Goal: Information Seeking & Learning: Learn about a topic

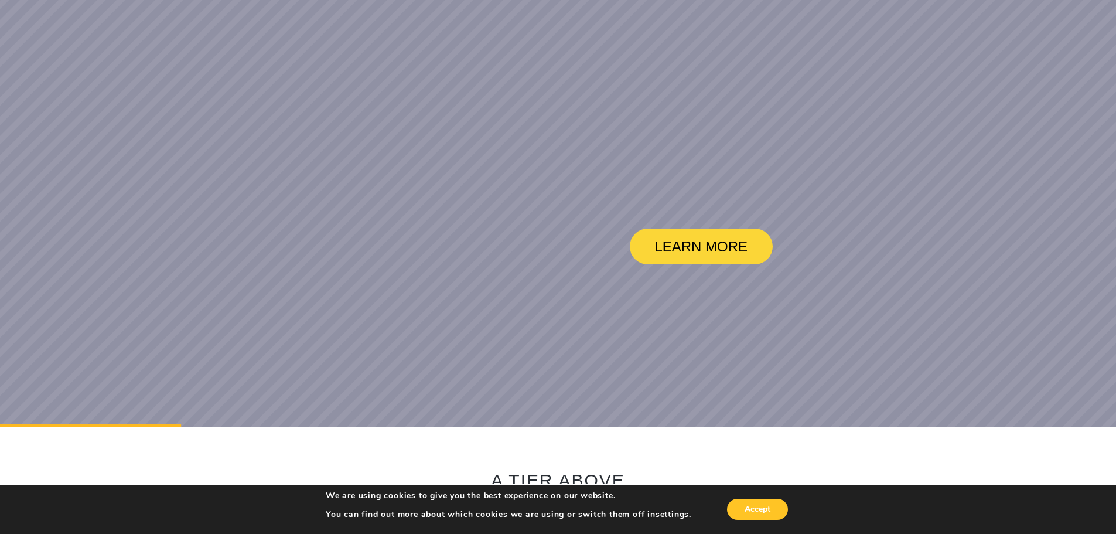
scroll to position [176, 0]
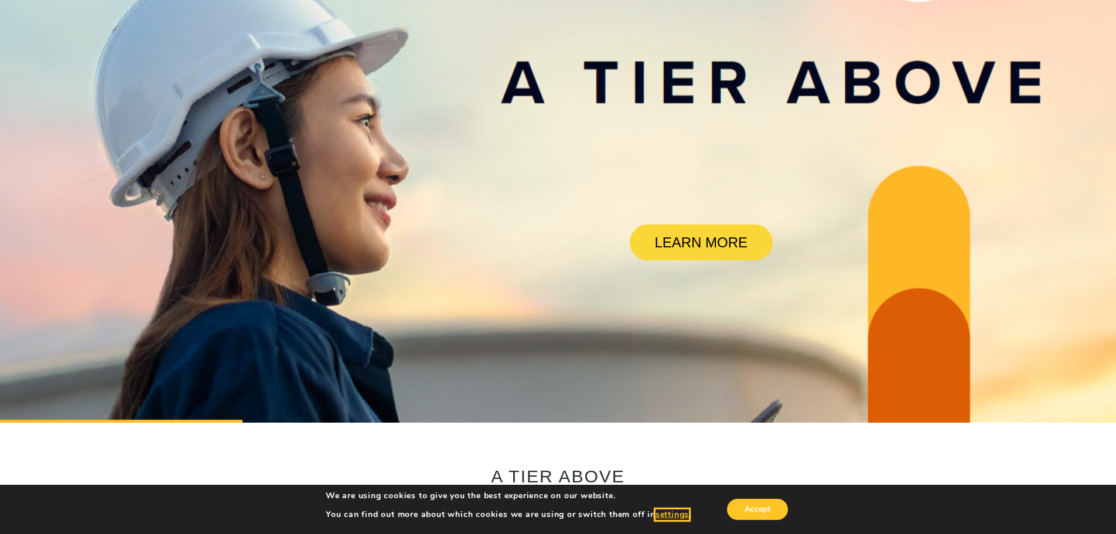
click at [668, 512] on button "settings" at bounding box center [672, 514] width 33 height 11
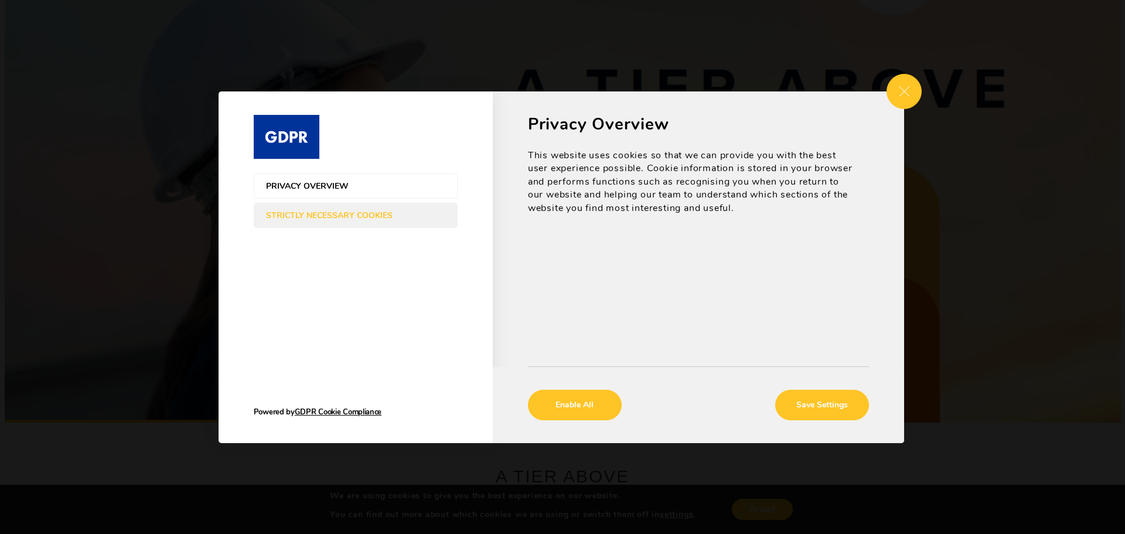
click at [335, 207] on button "Strictly Necessary Cookies" at bounding box center [356, 215] width 204 height 25
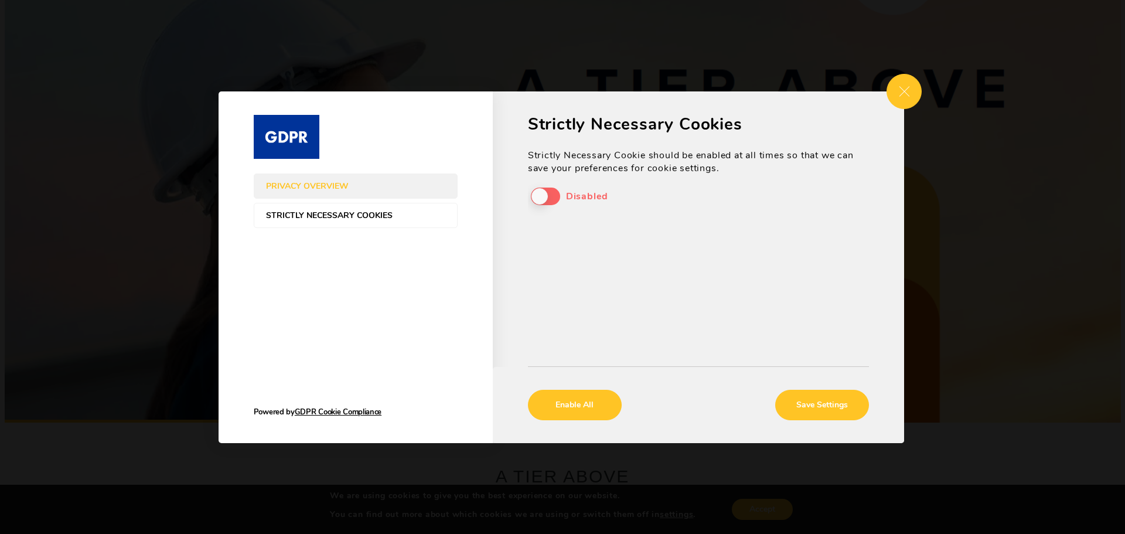
click at [543, 205] on div "Strictly Necessary Cookie should be enabled at all times so that we can save yo…" at bounding box center [698, 190] width 341 height 83
click at [544, 196] on div "Strictly Necessary Cookie should be enabled at all times so that we can save yo…" at bounding box center [698, 190] width 341 height 83
click at [555, 193] on div "Strictly Necessary Cookie should be enabled at all times so that we can save yo…" at bounding box center [698, 190] width 341 height 83
click at [547, 190] on div "Strictly Necessary Cookie should be enabled at all times so that we can save yo…" at bounding box center [698, 190] width 341 height 83
click at [545, 193] on div "Strictly Necessary Cookie should be enabled at all times so that we can save yo…" at bounding box center [698, 190] width 341 height 83
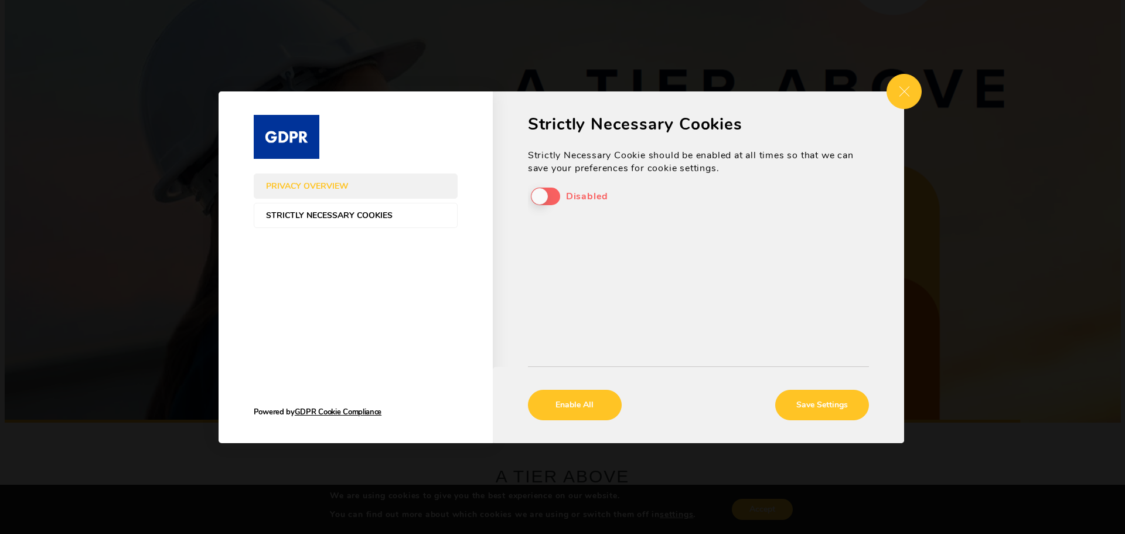
drag, startPoint x: 545, startPoint y: 193, endPoint x: 763, endPoint y: 346, distance: 266.7
click at [557, 217] on div "Strictly Necessary Cookie should be enabled at all times so that we can save yo…" at bounding box center [698, 190] width 341 height 83
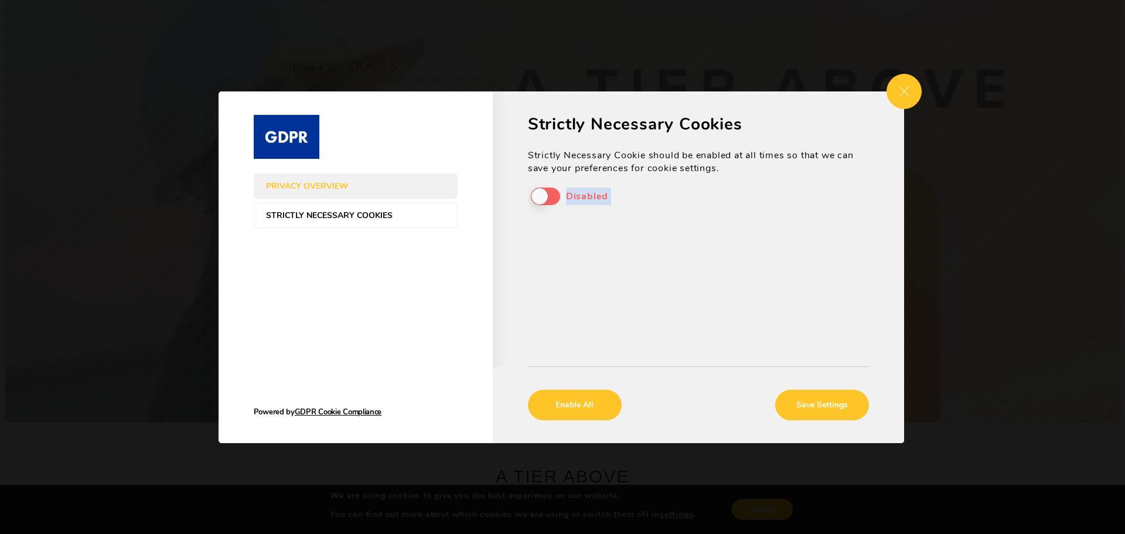
click at [396, 217] on span "Strictly Necessary Cookies" at bounding box center [344, 215] width 156 height 9
click at [367, 190] on button "Privacy Overview" at bounding box center [356, 185] width 204 height 25
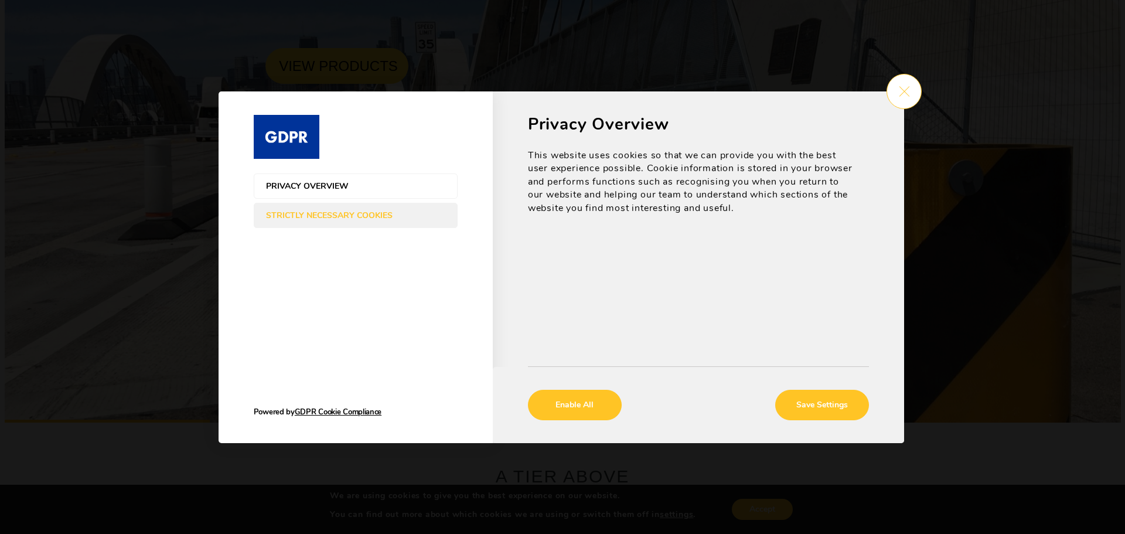
click at [893, 92] on span "Close GDPR Cookie Settings" at bounding box center [903, 91] width 35 height 35
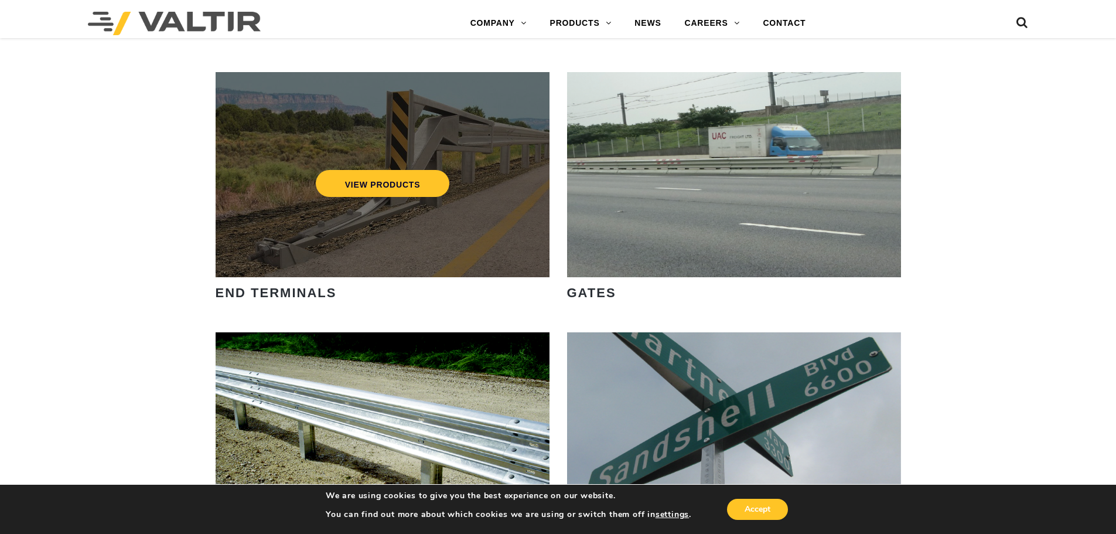
scroll to position [1289, 0]
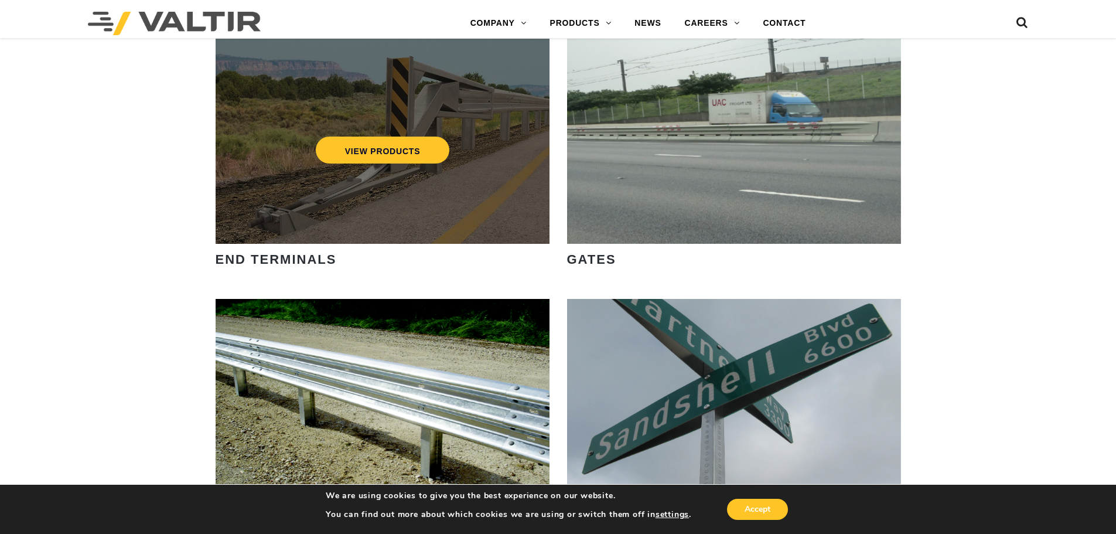
click at [376, 228] on div "VIEW PRODUCTS" at bounding box center [383, 141] width 334 height 205
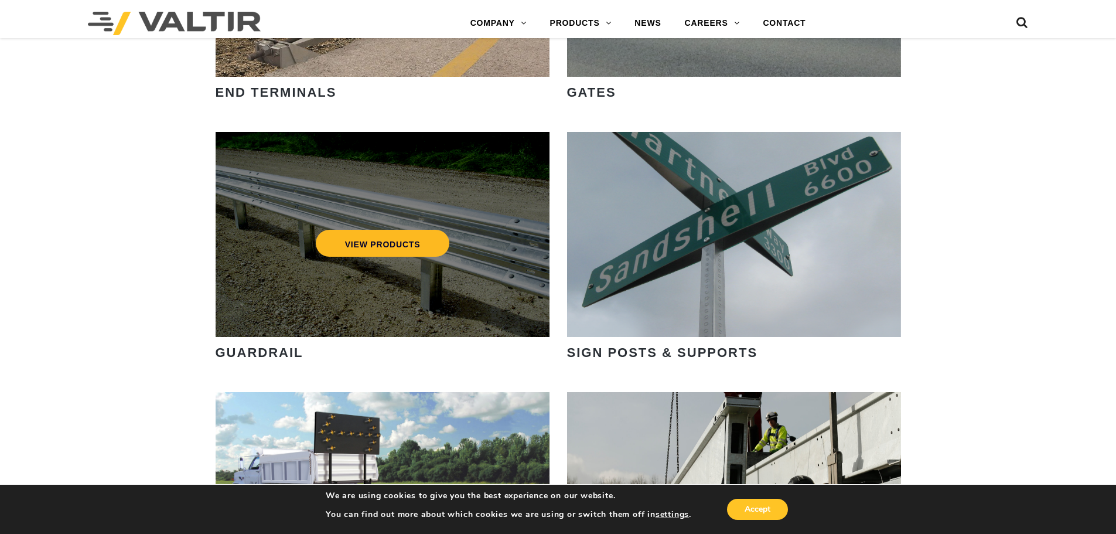
scroll to position [1230, 0]
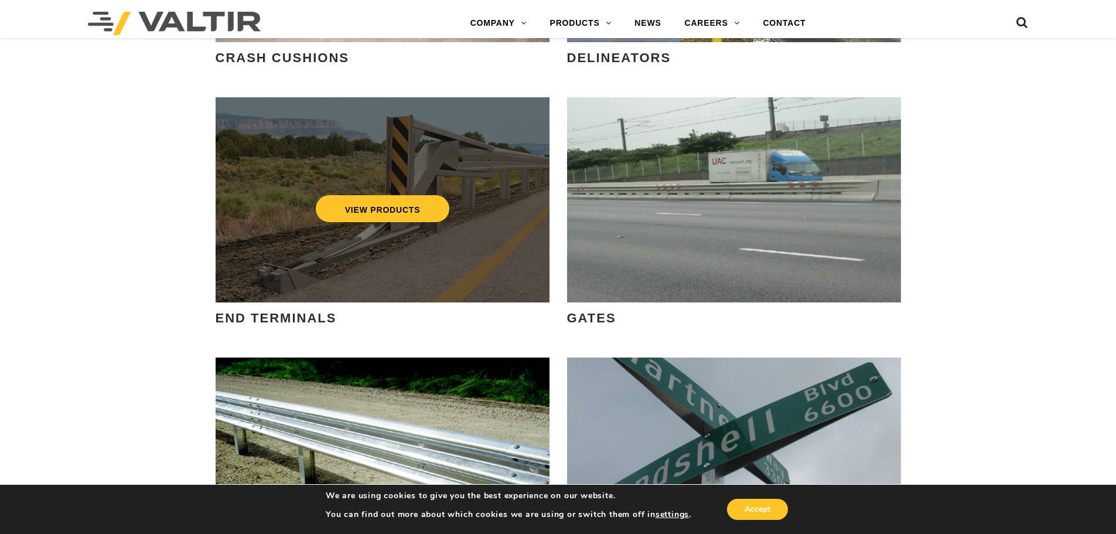
click at [284, 210] on div "VIEW PRODUCTS" at bounding box center [382, 208] width 287 height 39
click at [369, 213] on link "VIEW PRODUCTS" at bounding box center [382, 208] width 134 height 27
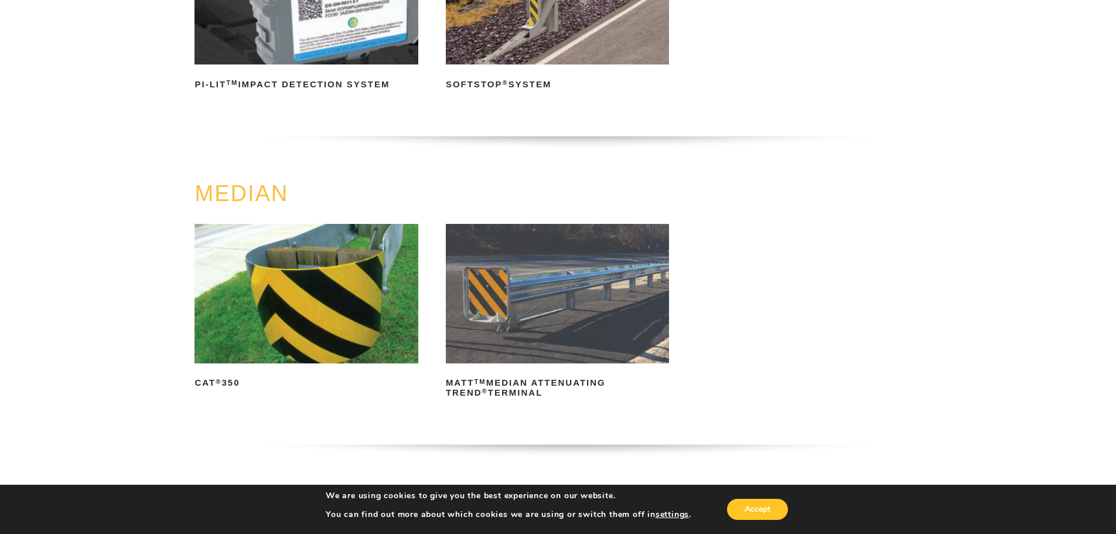
scroll to position [703, 0]
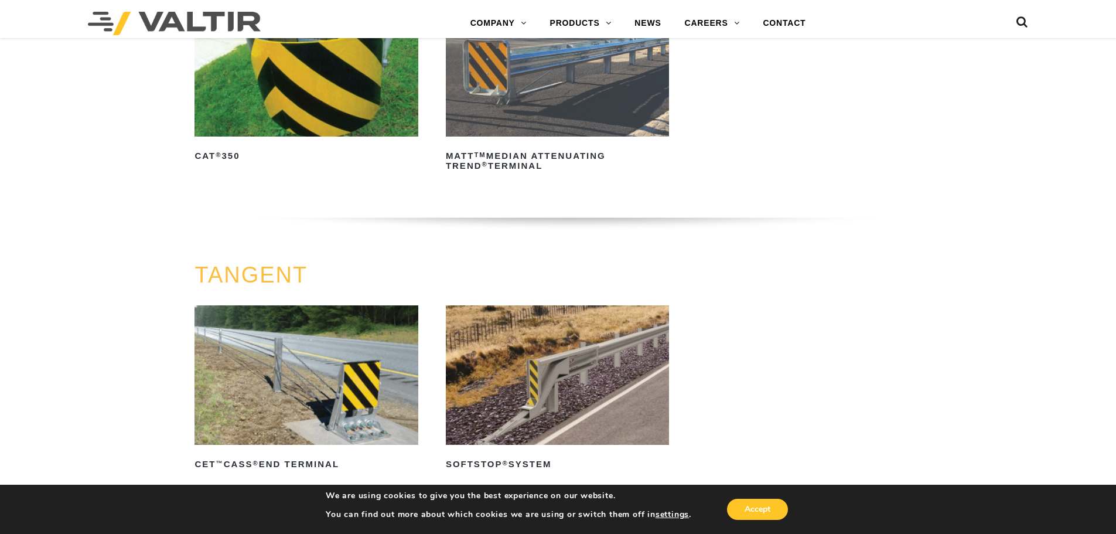
click at [537, 119] on img at bounding box center [557, 66] width 223 height 139
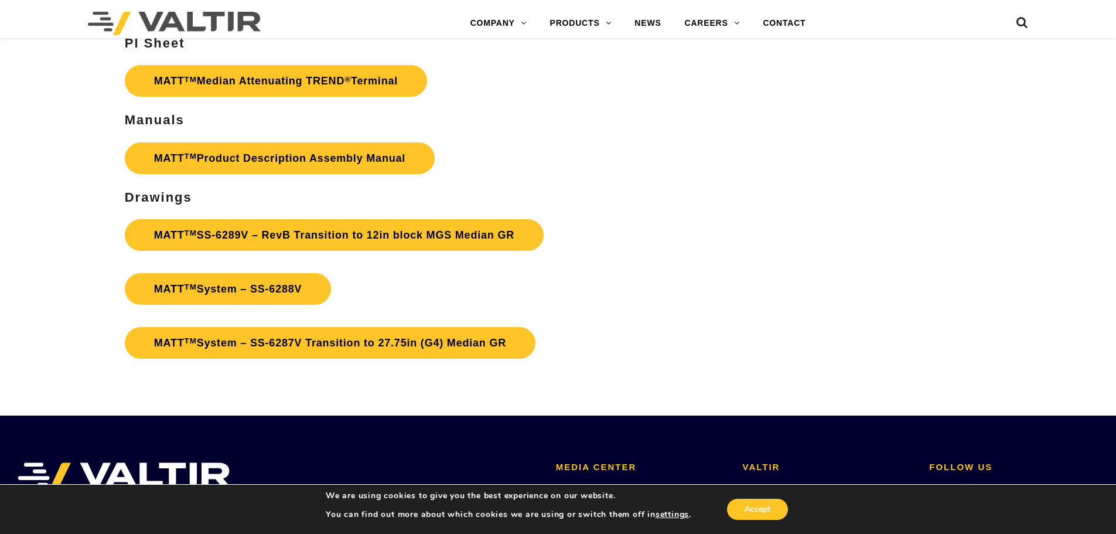
scroll to position [4218, 0]
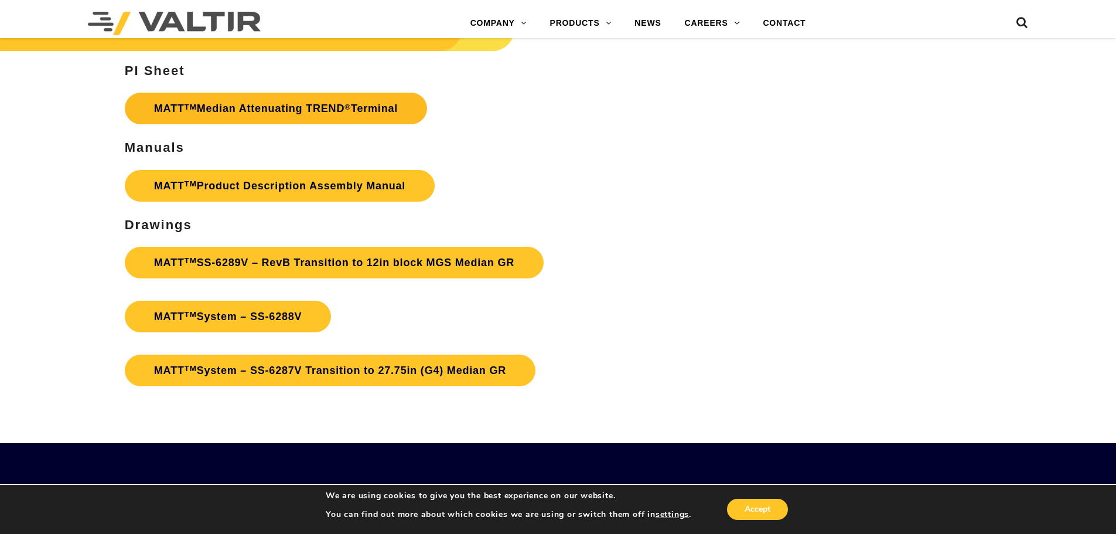
click at [256, 117] on link "MATT TM Median Attenuating TREND ® Terminal" at bounding box center [276, 109] width 302 height 32
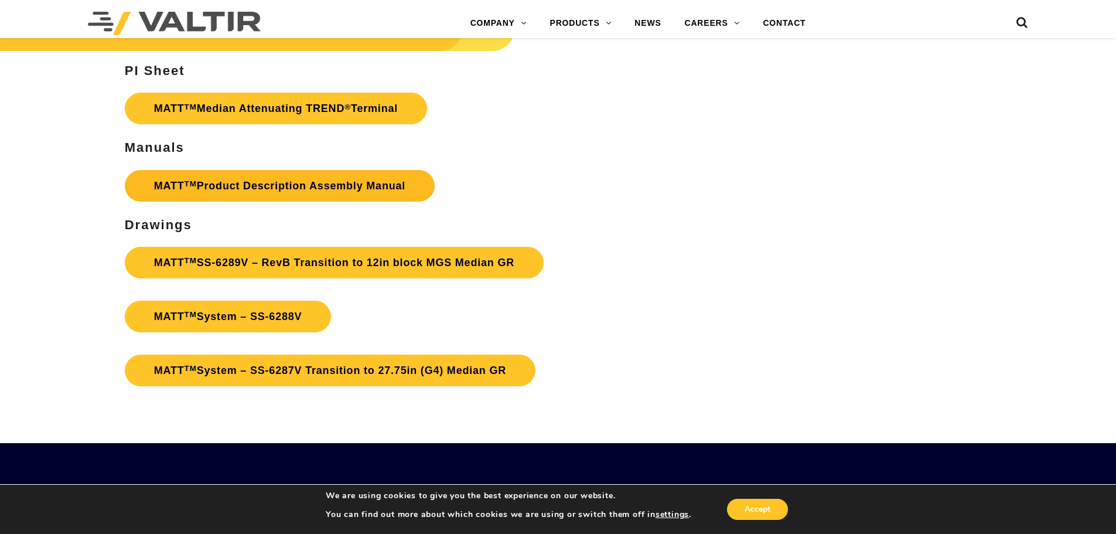
click at [298, 190] on link "MATT TM Product Description Assembly Manual" at bounding box center [280, 186] width 310 height 32
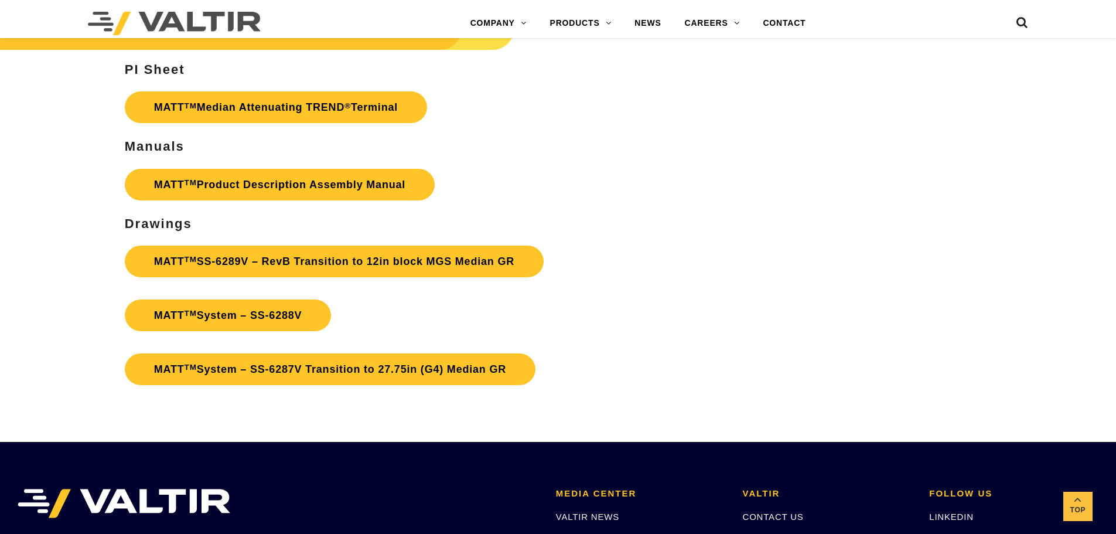
scroll to position [4218, 0]
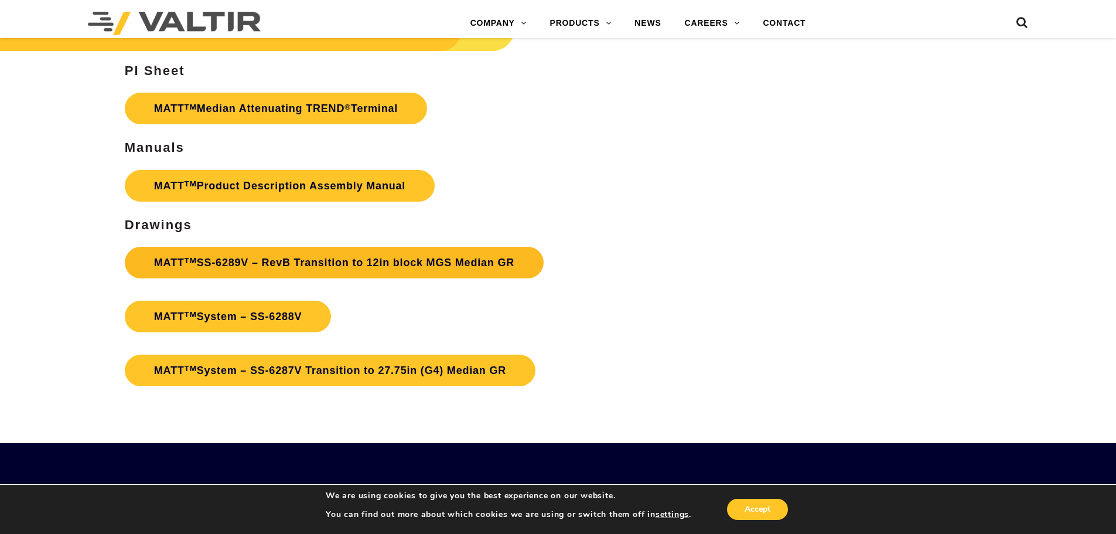
click at [376, 257] on link "MATT TM SS-6289V – RevB Transition to 12in block MGS Median GR" at bounding box center [334, 263] width 419 height 32
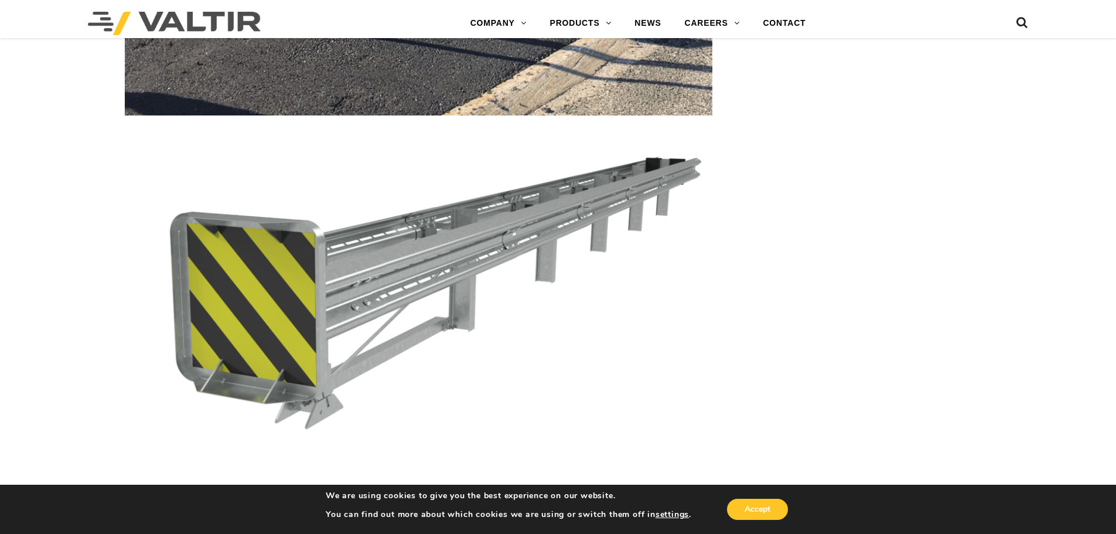
scroll to position [2343, 0]
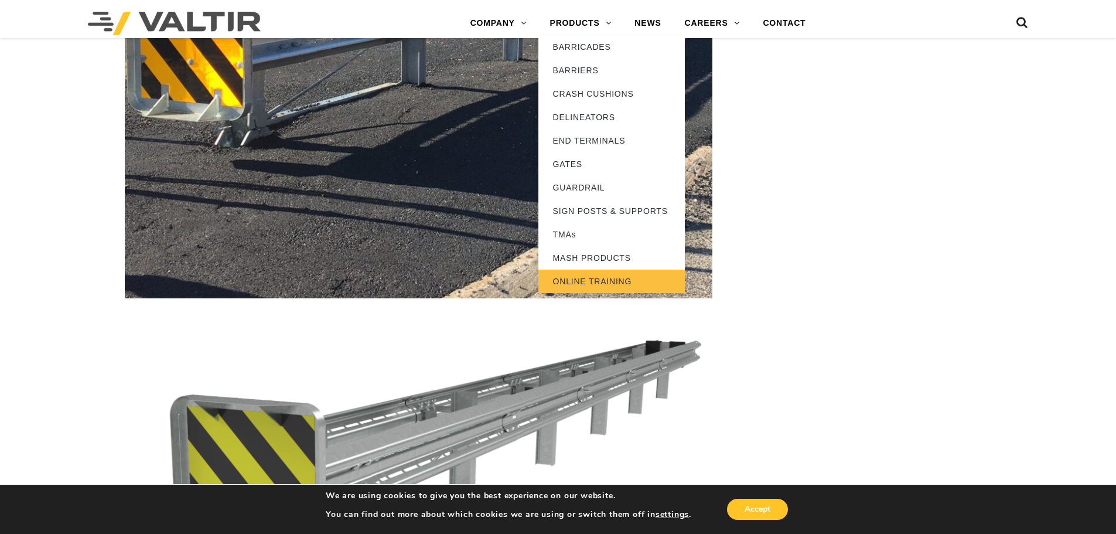
click at [603, 282] on link "ONLINE TRAINING" at bounding box center [611, 280] width 146 height 23
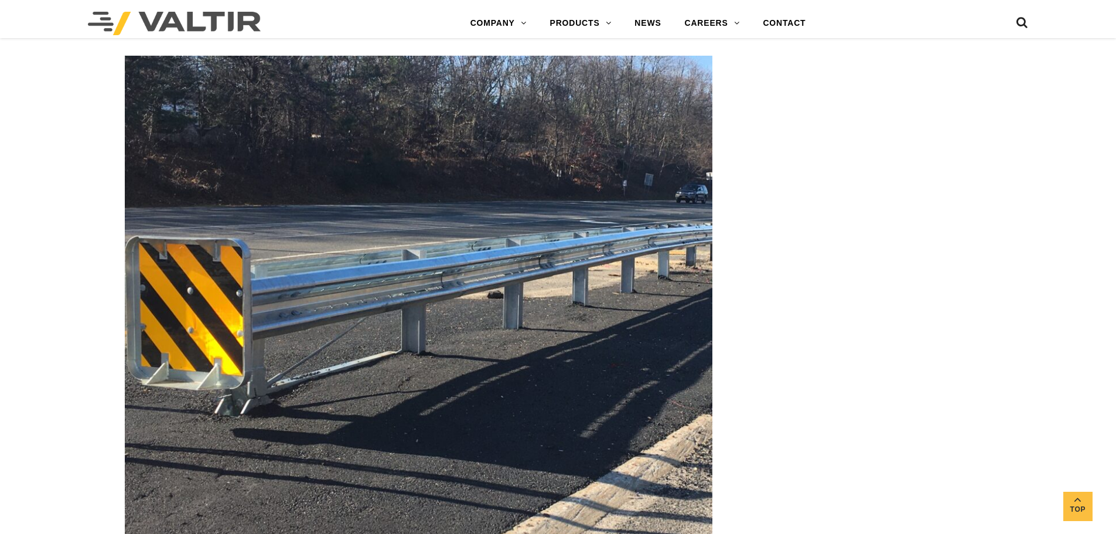
scroll to position [1933, 0]
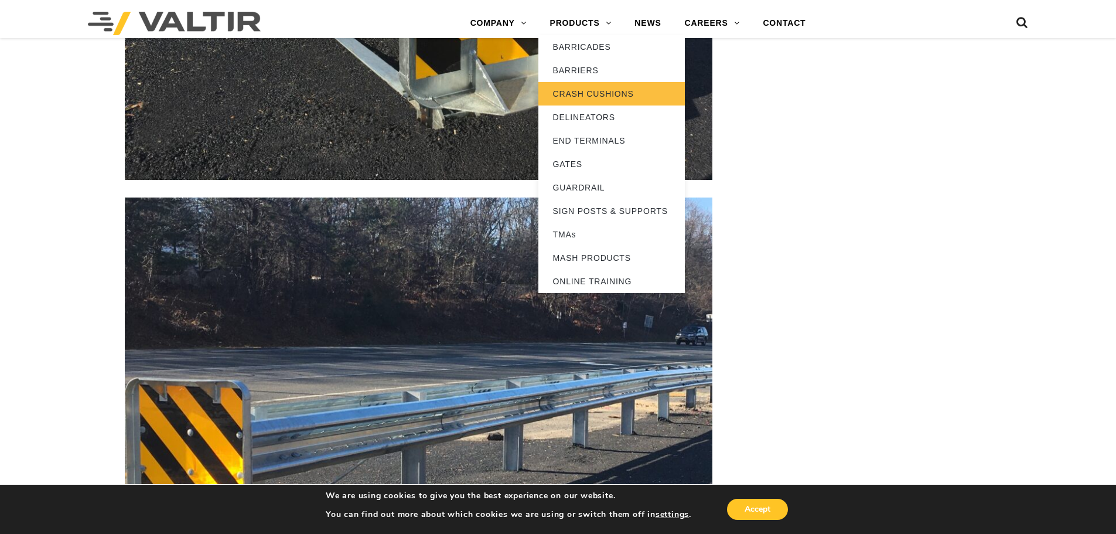
click at [587, 95] on link "CRASH CUSHIONS" at bounding box center [611, 93] width 146 height 23
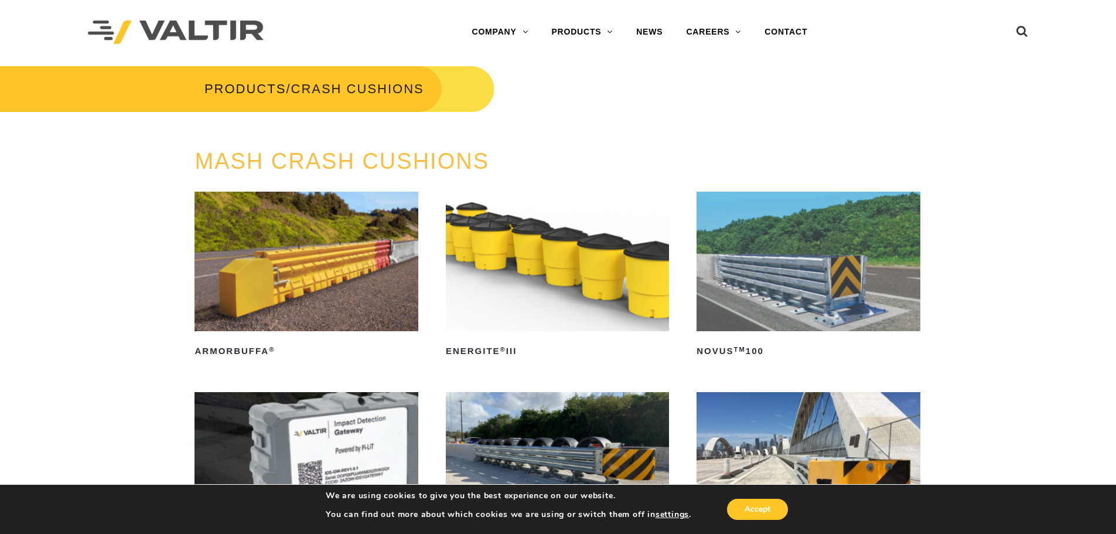
drag, startPoint x: 383, startPoint y: 30, endPoint x: 367, endPoint y: 4, distance: 30.7
click at [377, 15] on div "Menu COMPANY ABOUT VALTIR OUR HISTORY RENTALS INTERNATIONAL PRODUCTS BARRICADES…" at bounding box center [640, 32] width 574 height 64
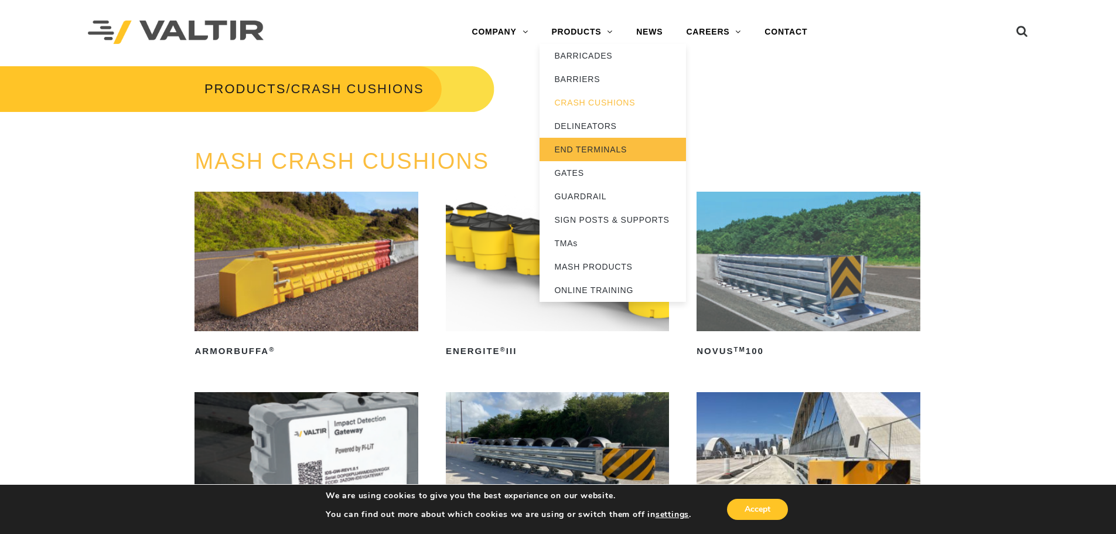
click at [595, 153] on link "END TERMINALS" at bounding box center [613, 149] width 146 height 23
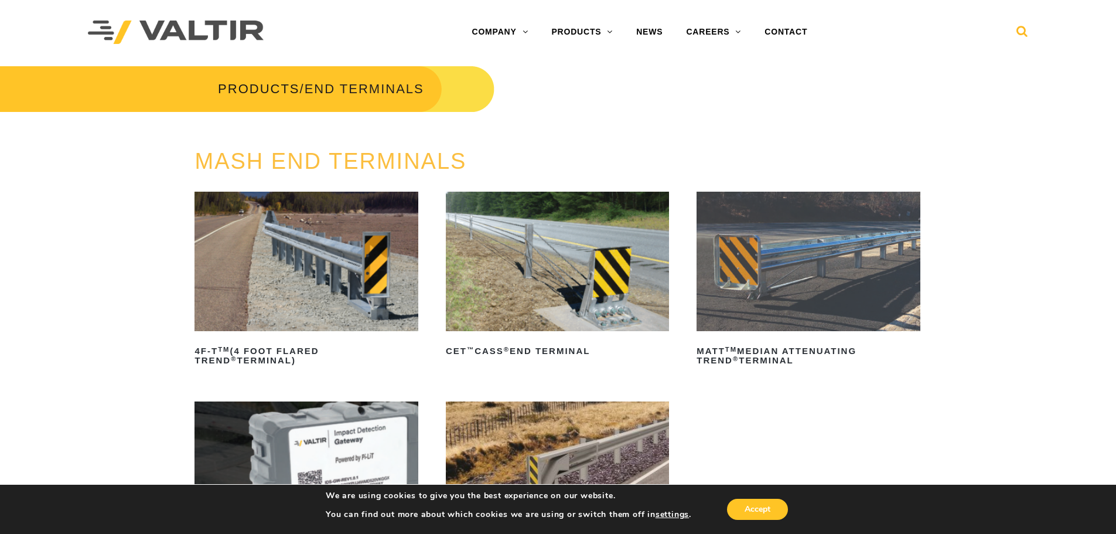
click at [1019, 35] on icon at bounding box center [1022, 34] width 12 height 18
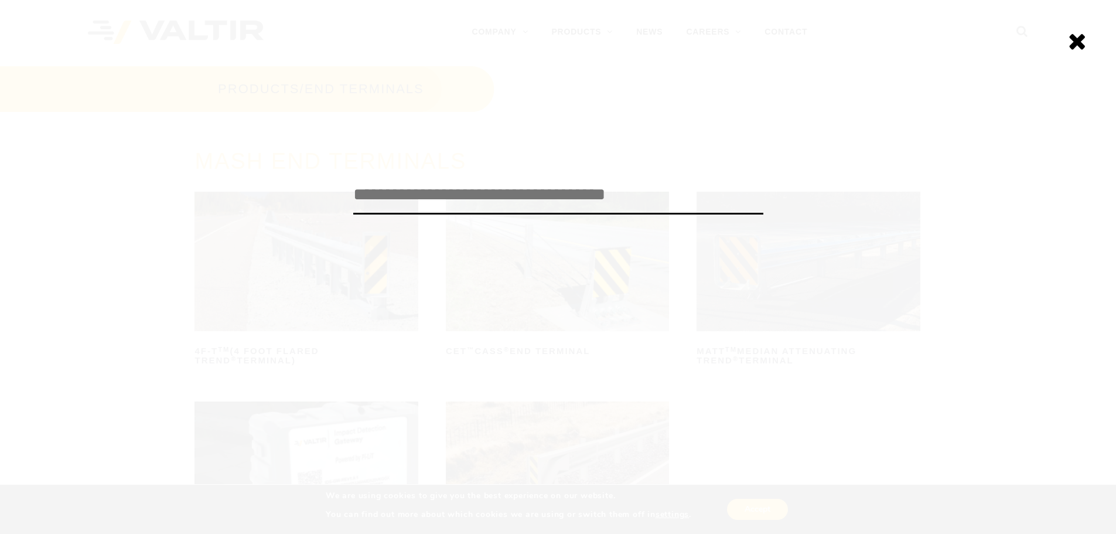
click at [521, 209] on input "search" at bounding box center [558, 195] width 410 height 39
type input "***"
click input "******" at bounding box center [0, 0] width 0 height 0
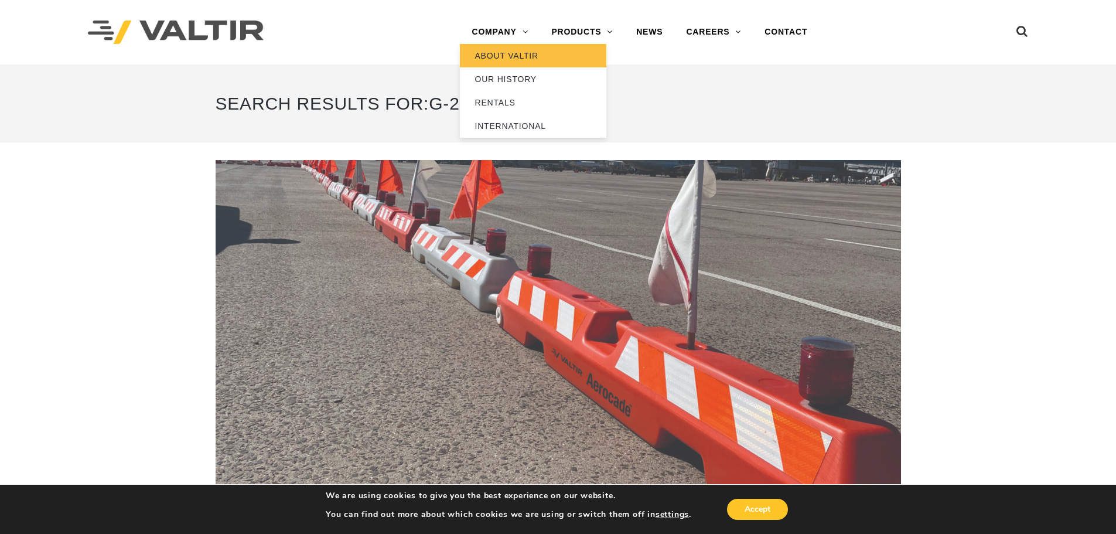
click at [493, 57] on link "ABOUT VALTIR" at bounding box center [533, 55] width 146 height 23
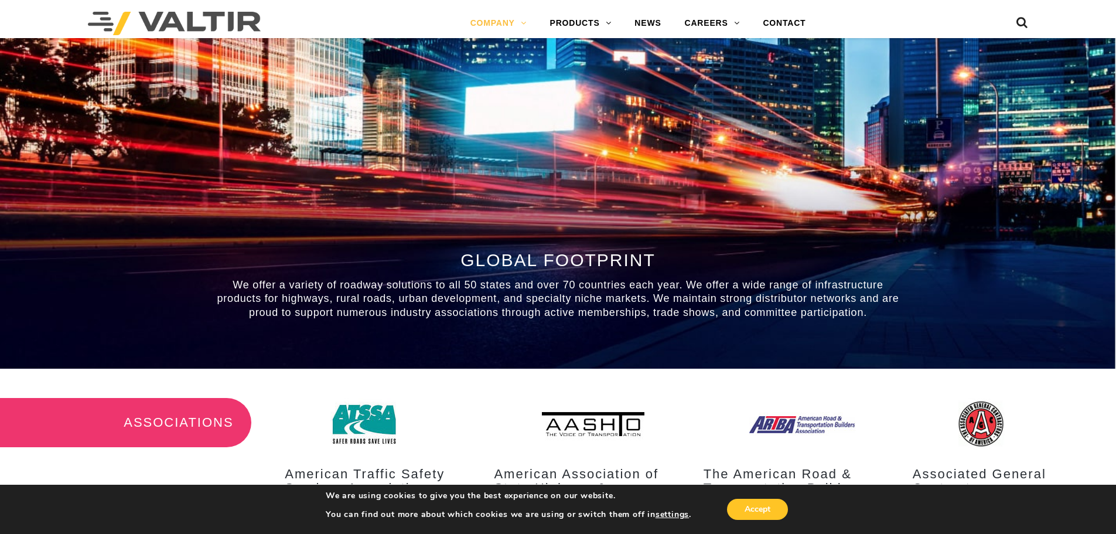
scroll to position [879, 0]
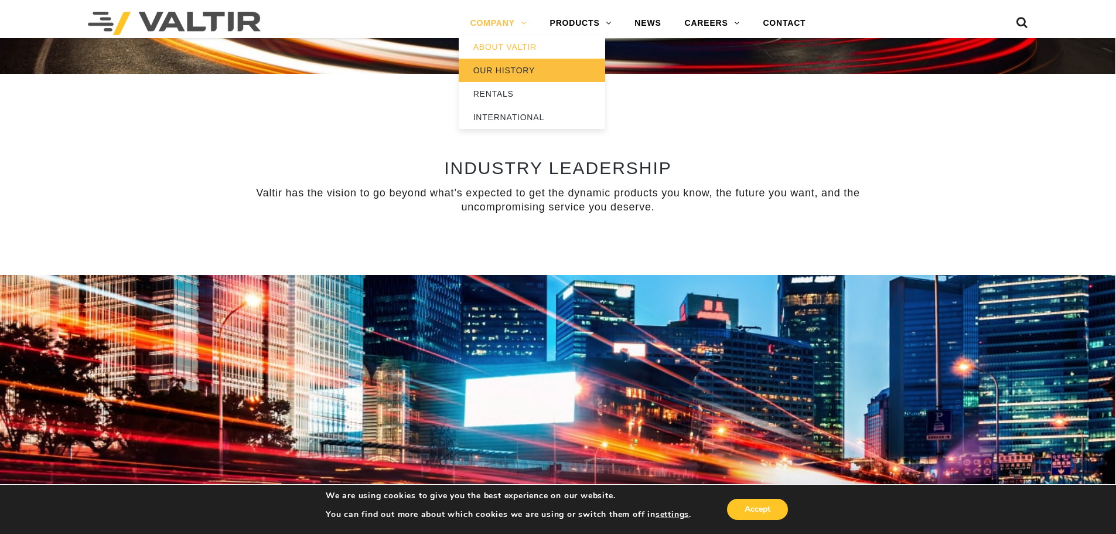
click at [502, 72] on link "OUR HISTORY" at bounding box center [532, 70] width 146 height 23
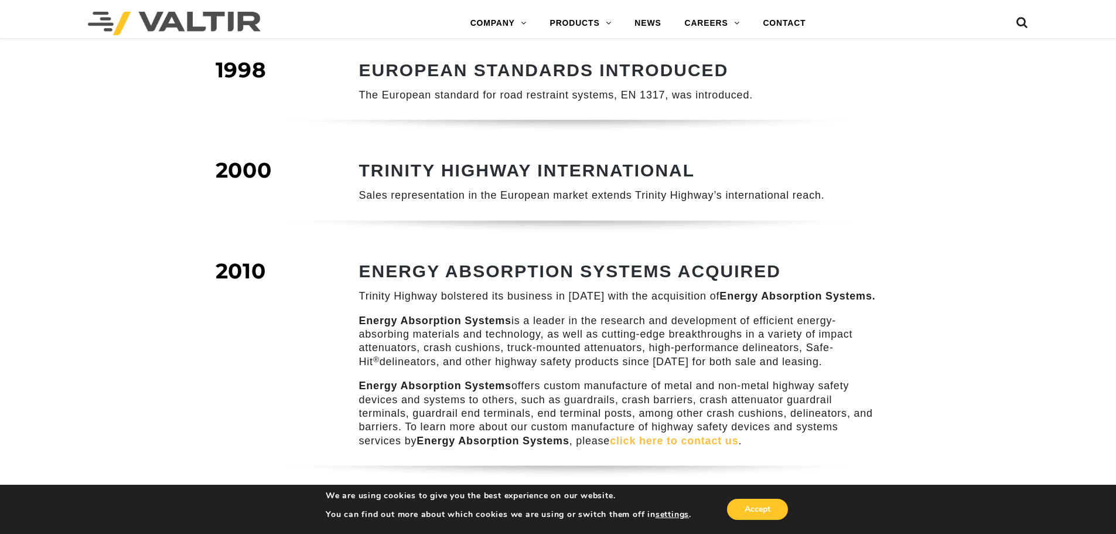
scroll to position [820, 0]
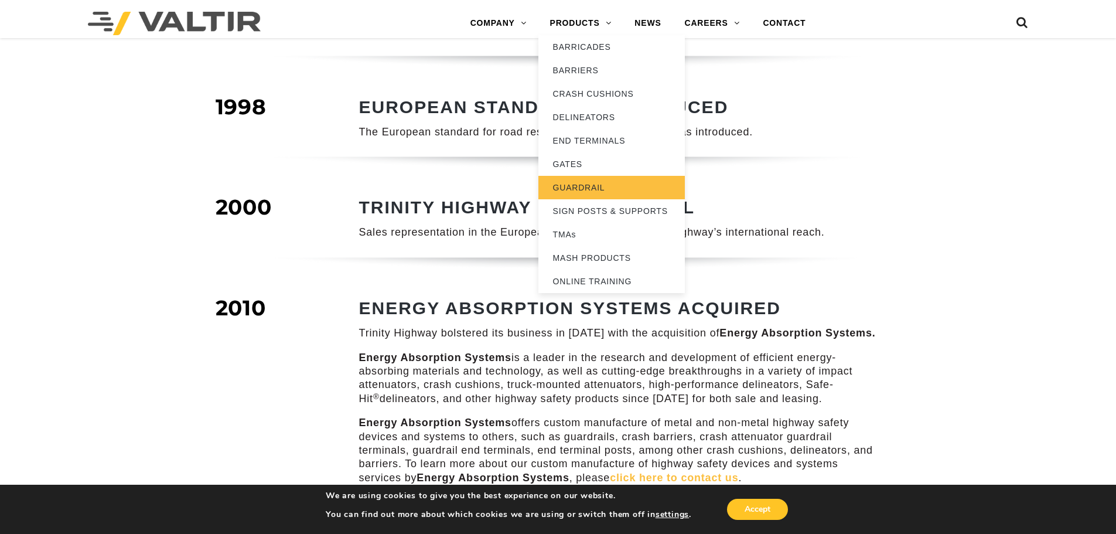
click at [579, 187] on link "GUARDRAIL" at bounding box center [611, 187] width 146 height 23
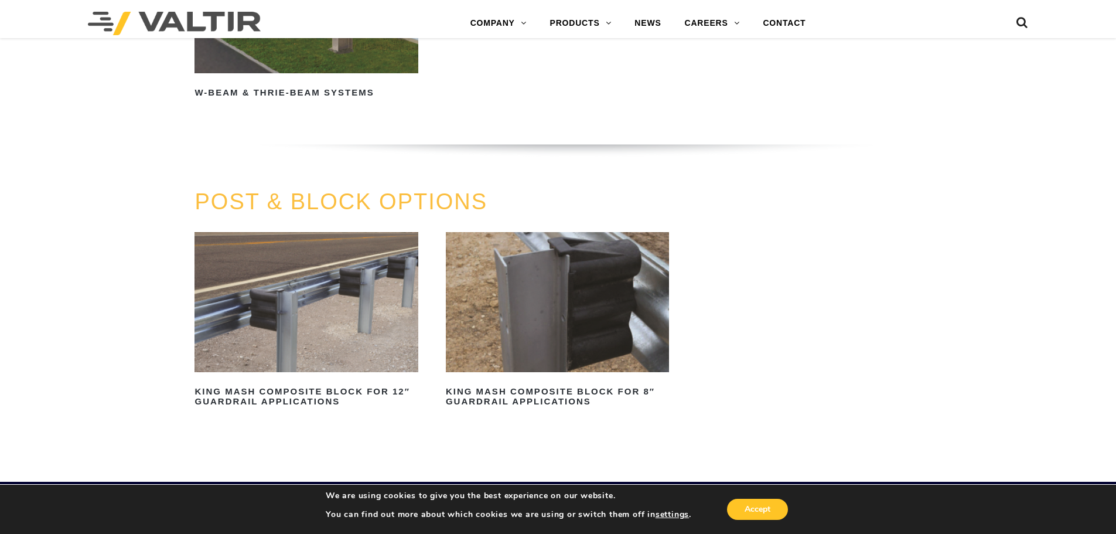
scroll to position [1054, 0]
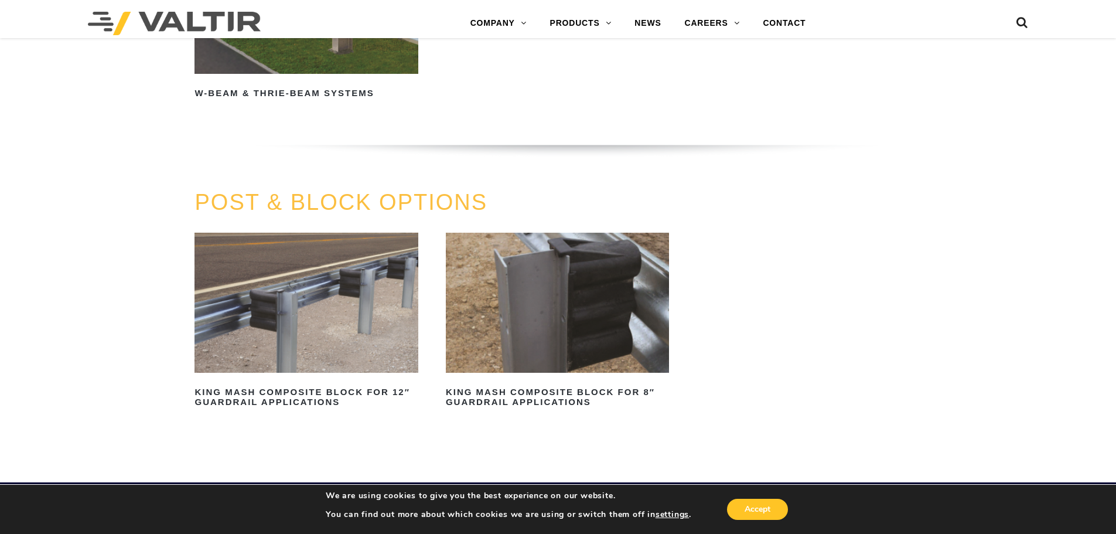
click at [335, 73] on img at bounding box center [305, 3] width 223 height 139
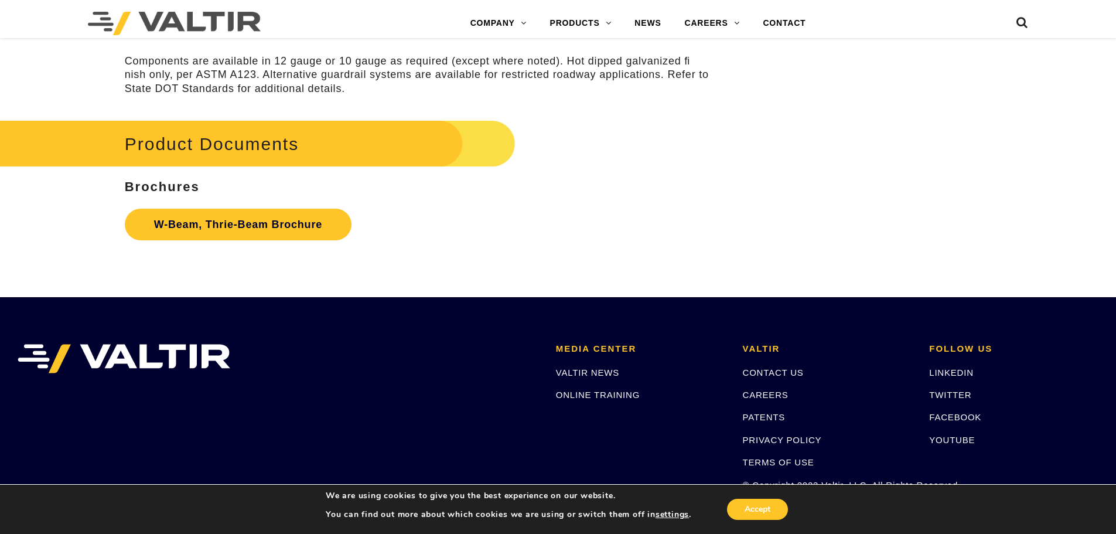
scroll to position [3691, 0]
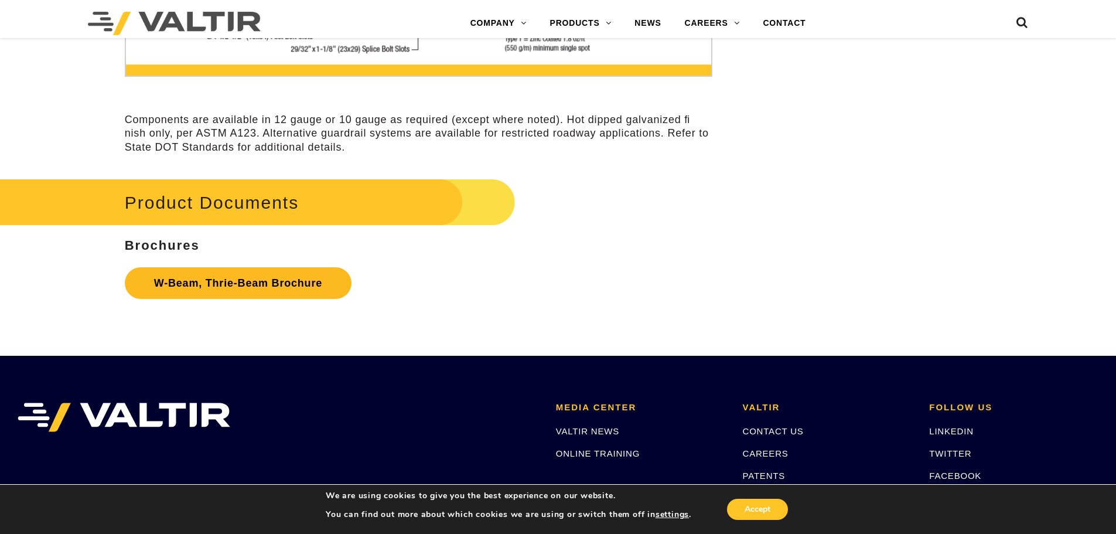
click at [309, 282] on link "W-Beam, Thrie-Beam Brochure" at bounding box center [238, 283] width 227 height 32
